Goal: Information Seeking & Learning: Find specific fact

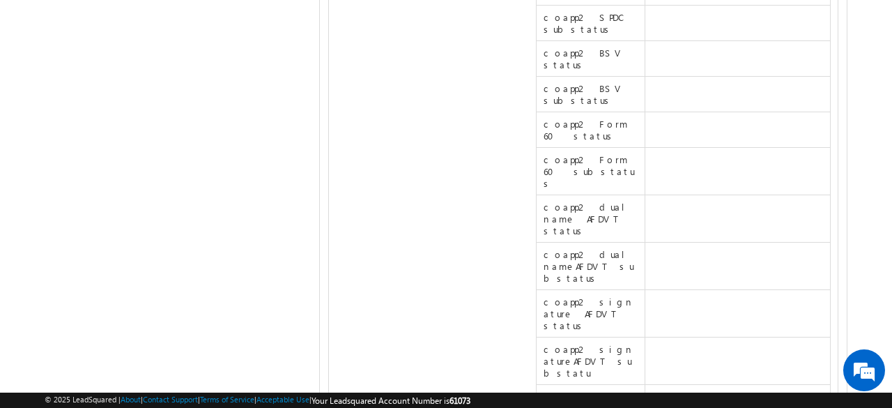
scroll to position [12864, 0]
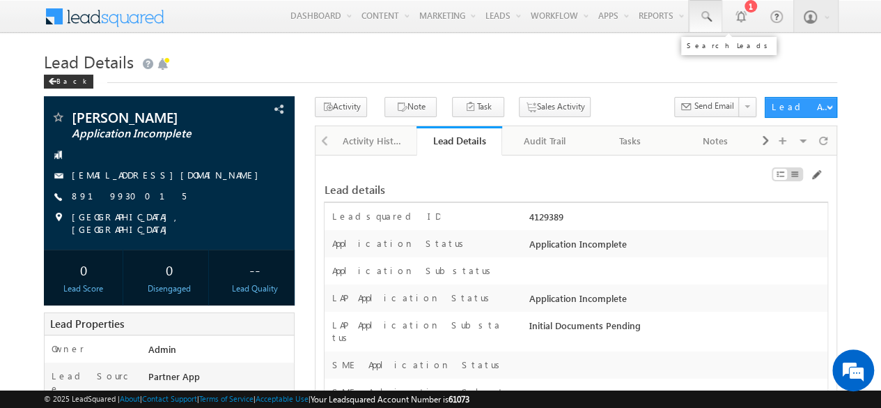
click at [702, 13] on span at bounding box center [706, 17] width 14 height 14
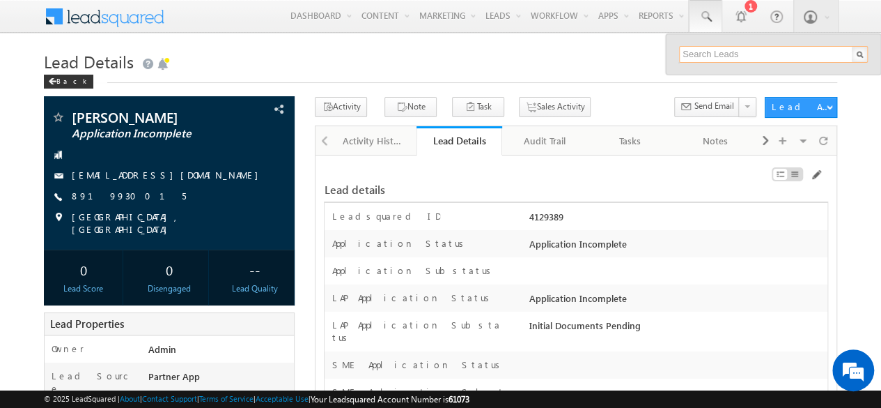
click at [715, 54] on input "text" at bounding box center [773, 54] width 189 height 17
paste input "SBL0010776"
type input "SBL0010776"
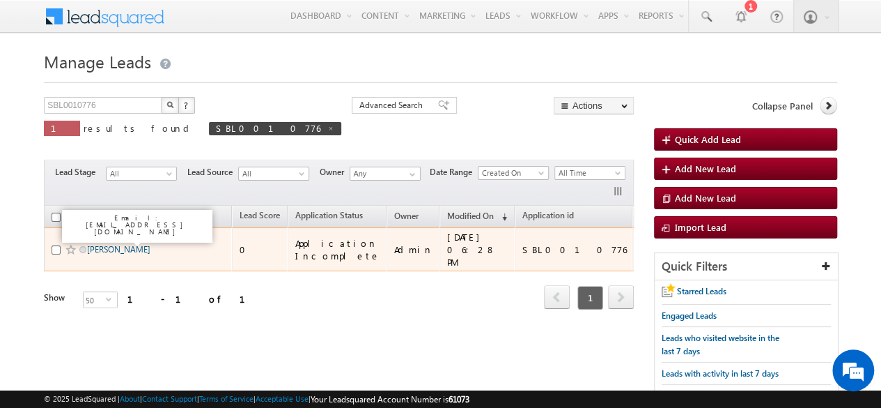
click at [103, 244] on link "[PERSON_NAME]" at bounding box center [118, 249] width 63 height 10
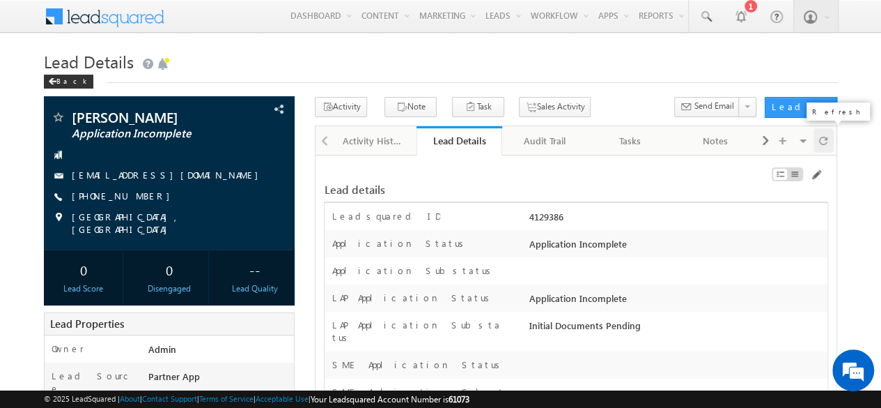
click at [822, 140] on span at bounding box center [823, 140] width 8 height 24
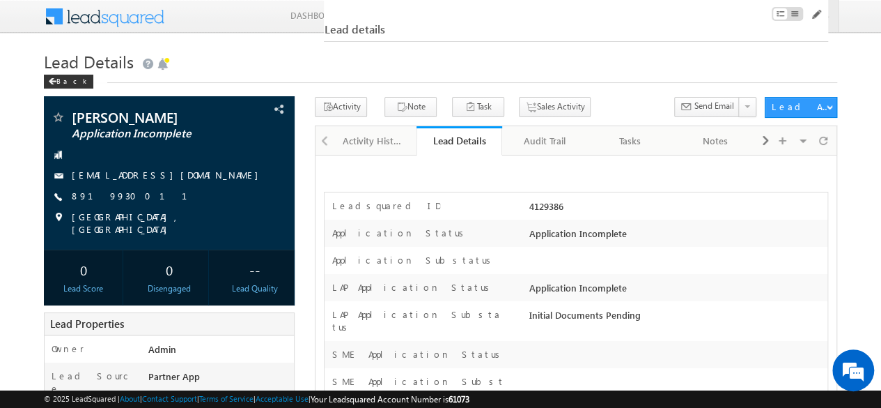
scroll to position [6456, 0]
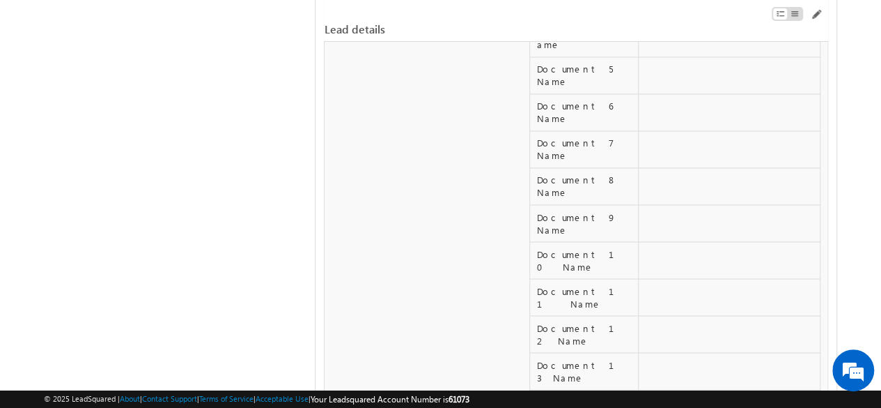
scroll to position [6386, 0]
